Goal: Check status: Verify the current state of an ongoing process or item

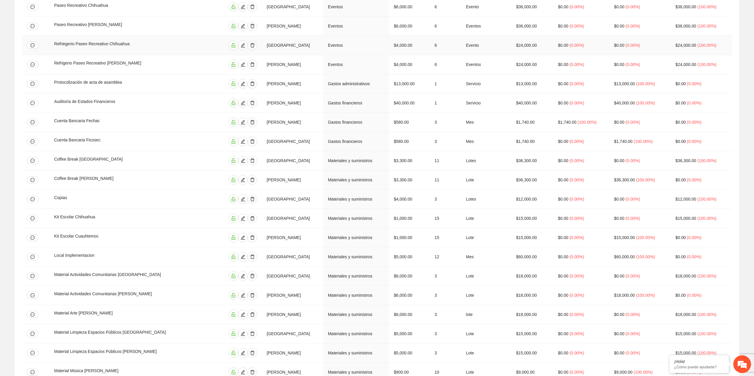
scroll to position [29, 0]
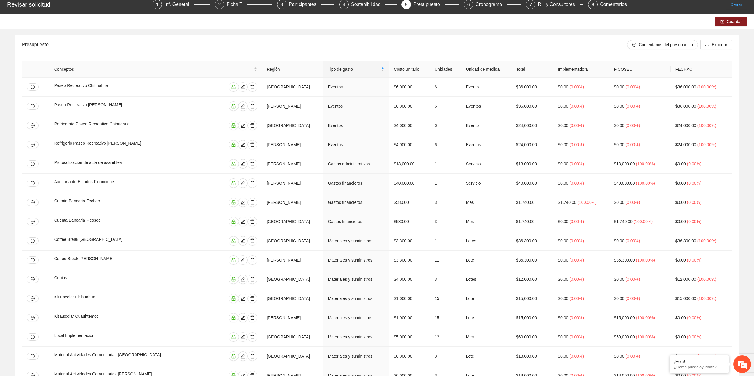
click at [741, 5] on span "Cerrar" at bounding box center [736, 4] width 12 height 7
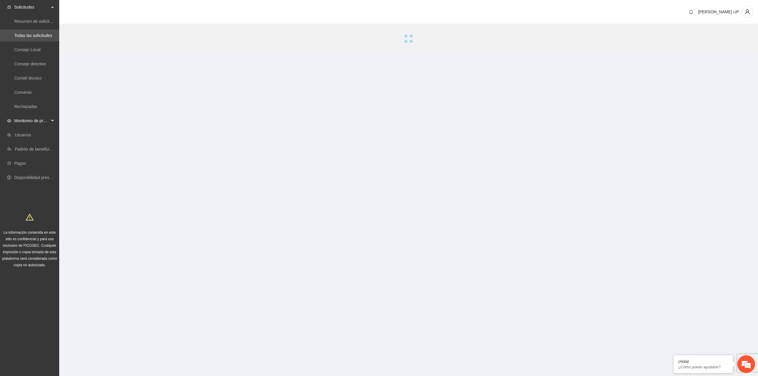
click at [34, 122] on span "Monitoreo de proyectos" at bounding box center [31, 121] width 35 height 12
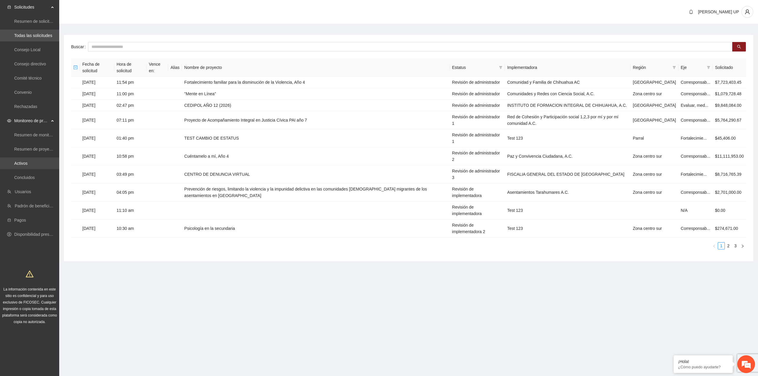
click at [28, 162] on link "Activos" at bounding box center [20, 163] width 13 height 5
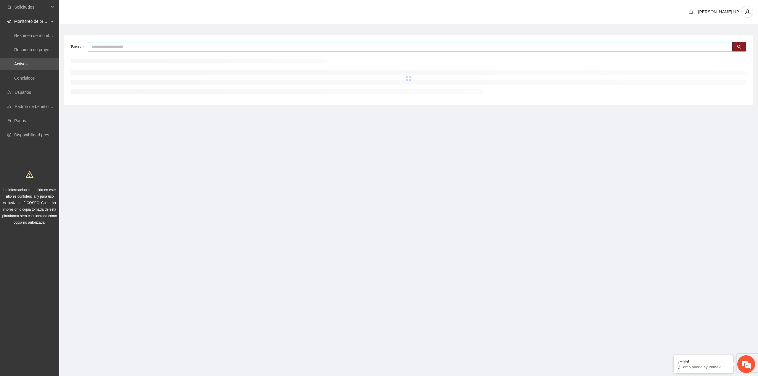
click at [112, 46] on input "text" at bounding box center [410, 46] width 645 height 9
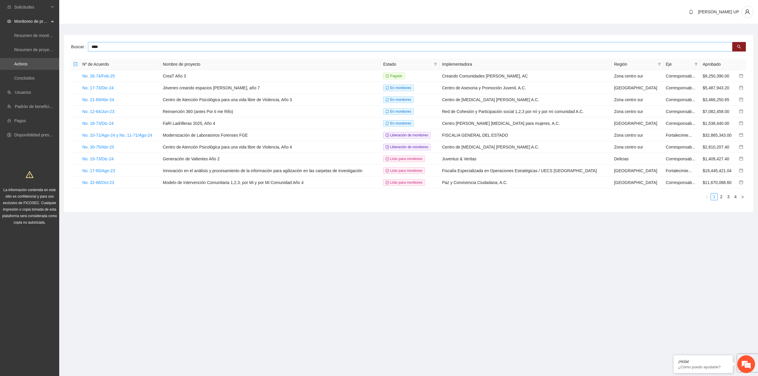
type input "****"
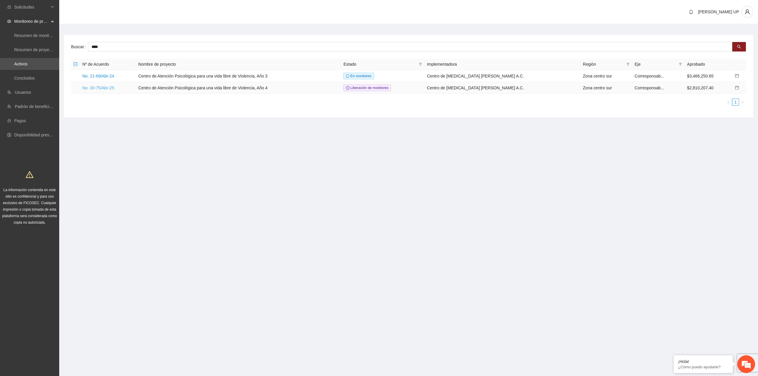
click at [107, 86] on link "No. 30-75/Abr-25" at bounding box center [98, 88] width 32 height 5
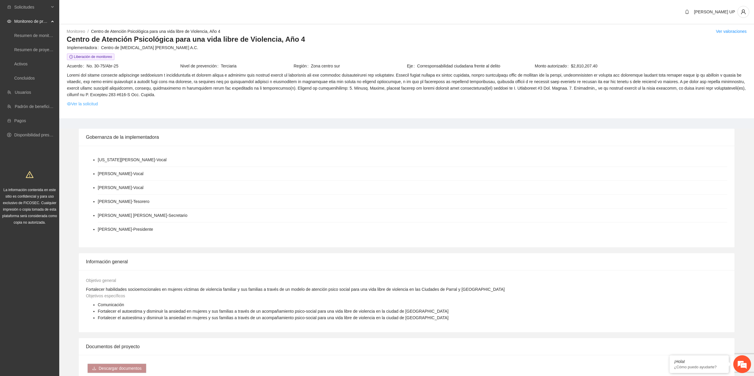
click at [90, 104] on link "Ver la solicitud" at bounding box center [82, 104] width 31 height 7
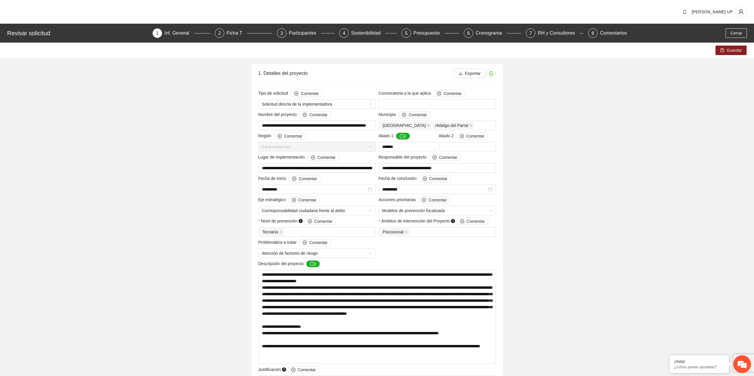
click at [220, 27] on div "Revisar solicitud 1 Inf. General 2 Ficha T 3 Participantes 4 Sostenibilidad 5 P…" at bounding box center [377, 33] width 754 height 19
click at [220, 28] on div "Revisar solicitud 1 Inf. General 2 Ficha T 3 Participantes 4 Sostenibilidad 5 P…" at bounding box center [377, 33] width 754 height 19
click at [221, 29] on div "2" at bounding box center [219, 32] width 9 height 9
